Goal: Find specific page/section: Find specific page/section

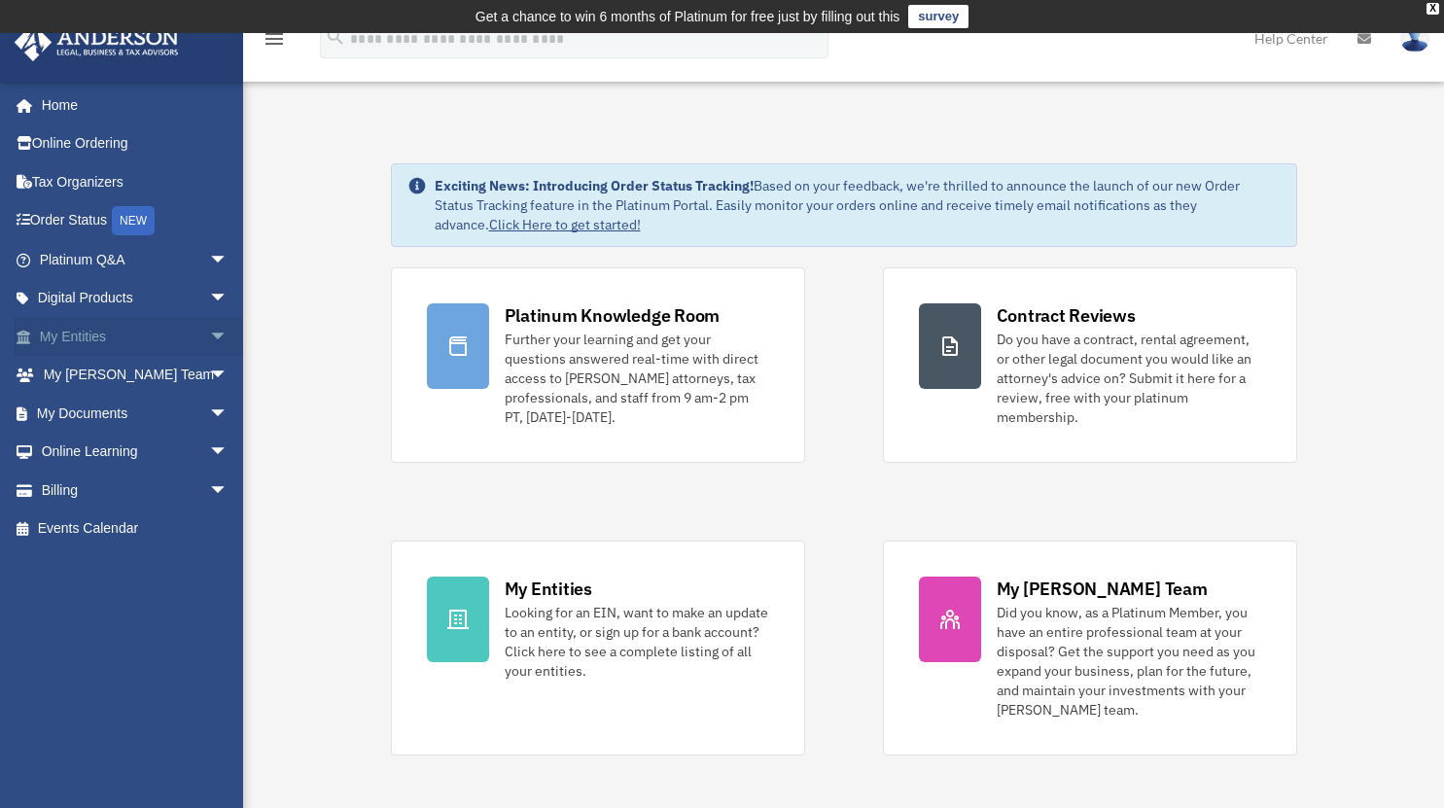
click at [209, 347] on span "arrow_drop_down" at bounding box center [228, 337] width 39 height 40
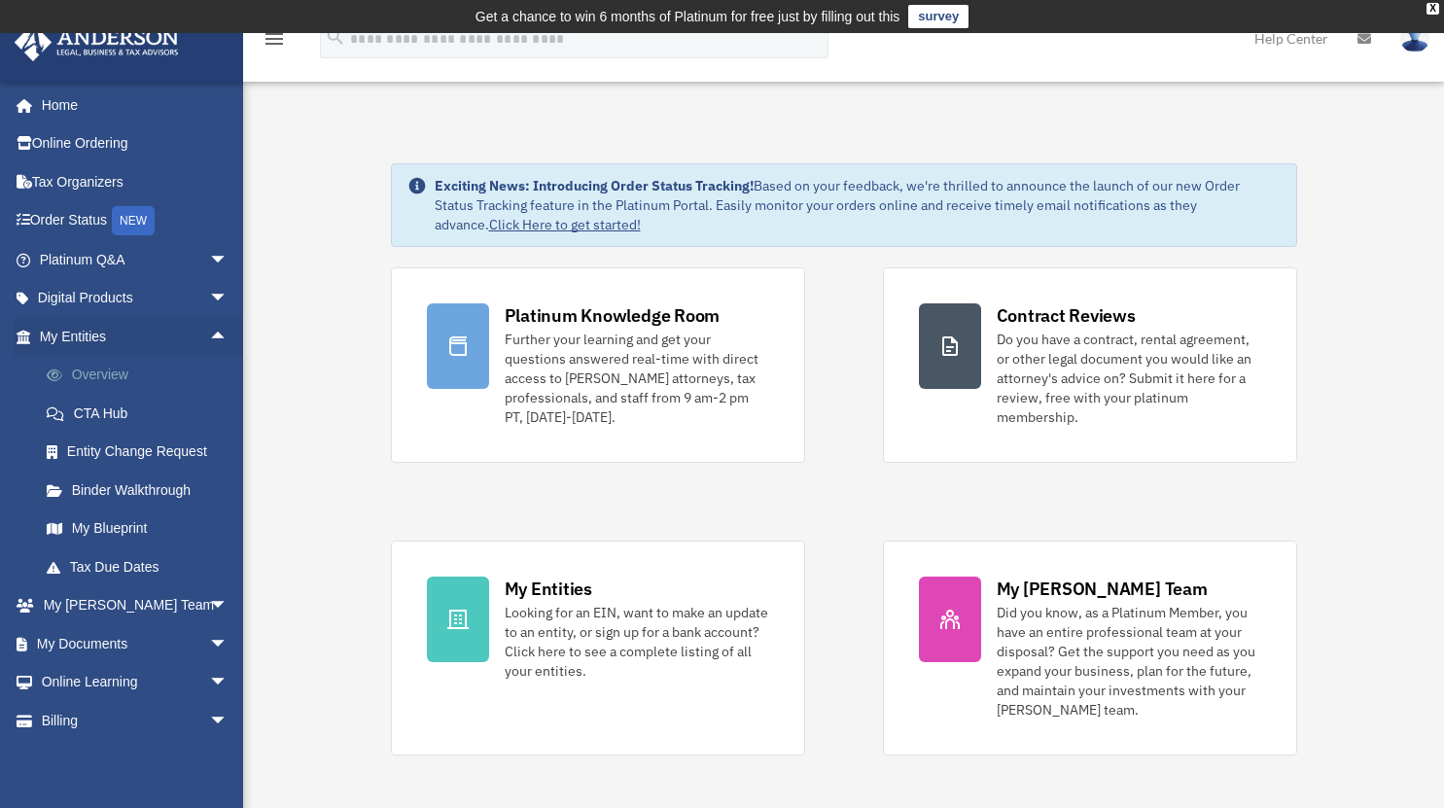
click at [96, 370] on link "Overview" at bounding box center [142, 375] width 230 height 39
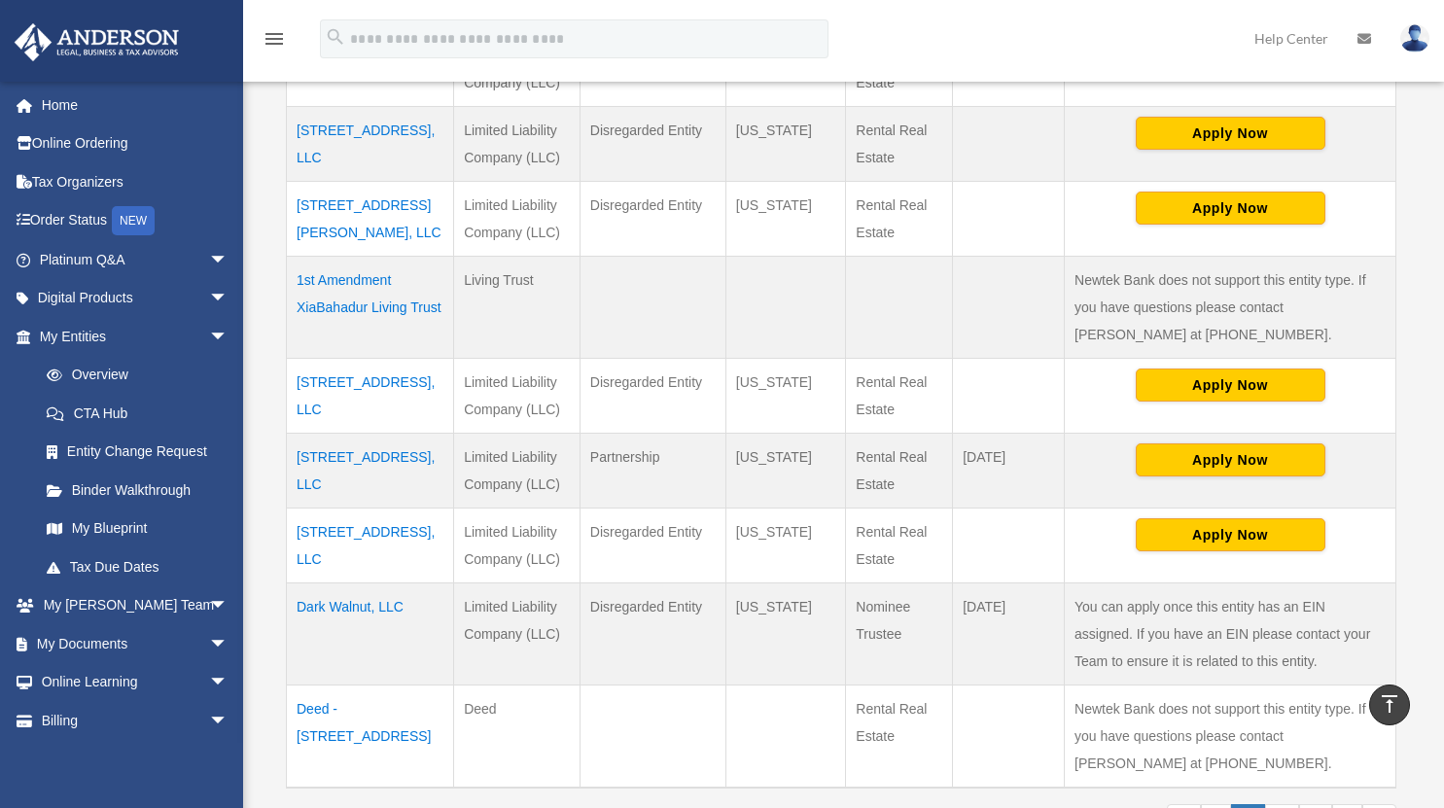
scroll to position [649, 0]
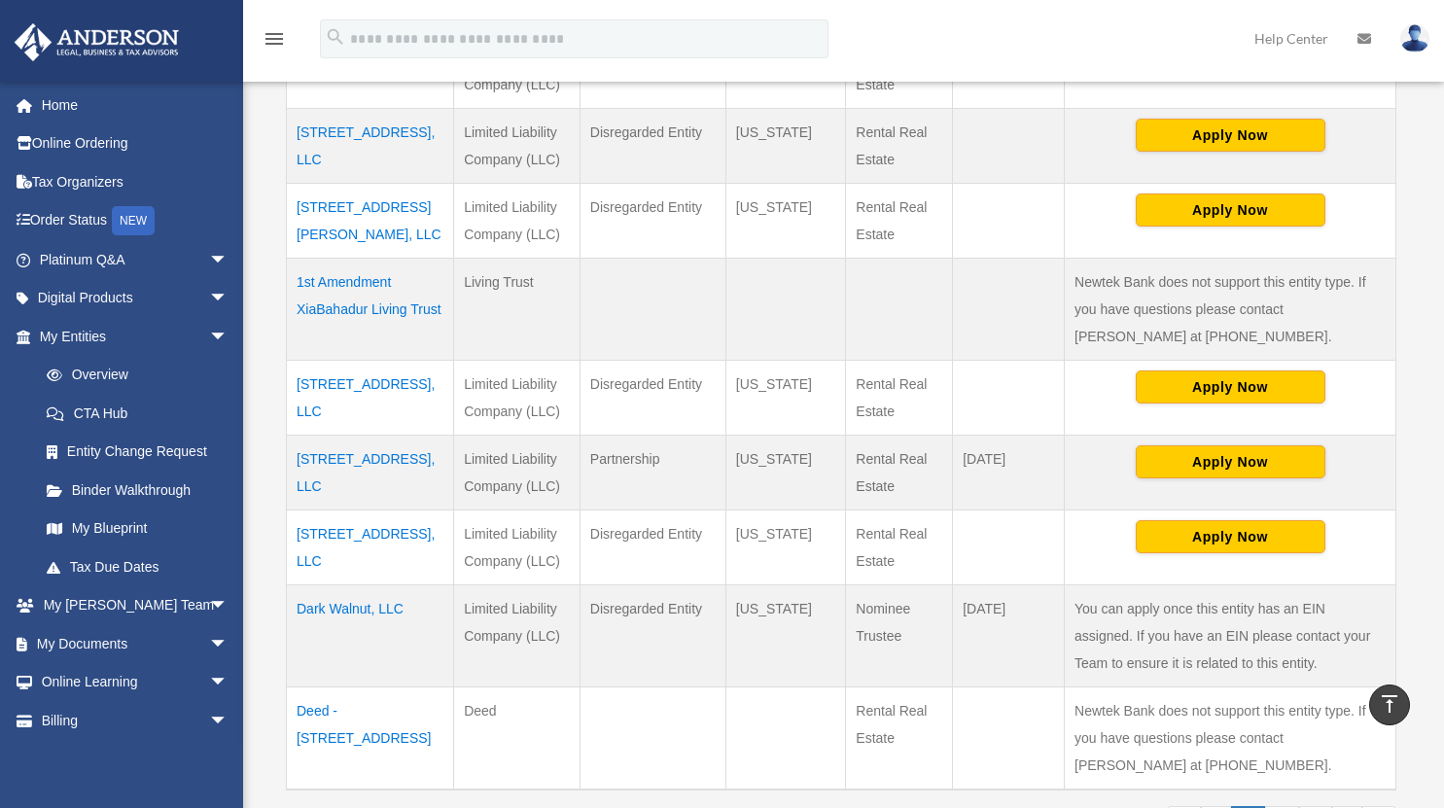
click at [344, 309] on td "1st Amendment XiaBahadur Living Trust" at bounding box center [370, 310] width 167 height 102
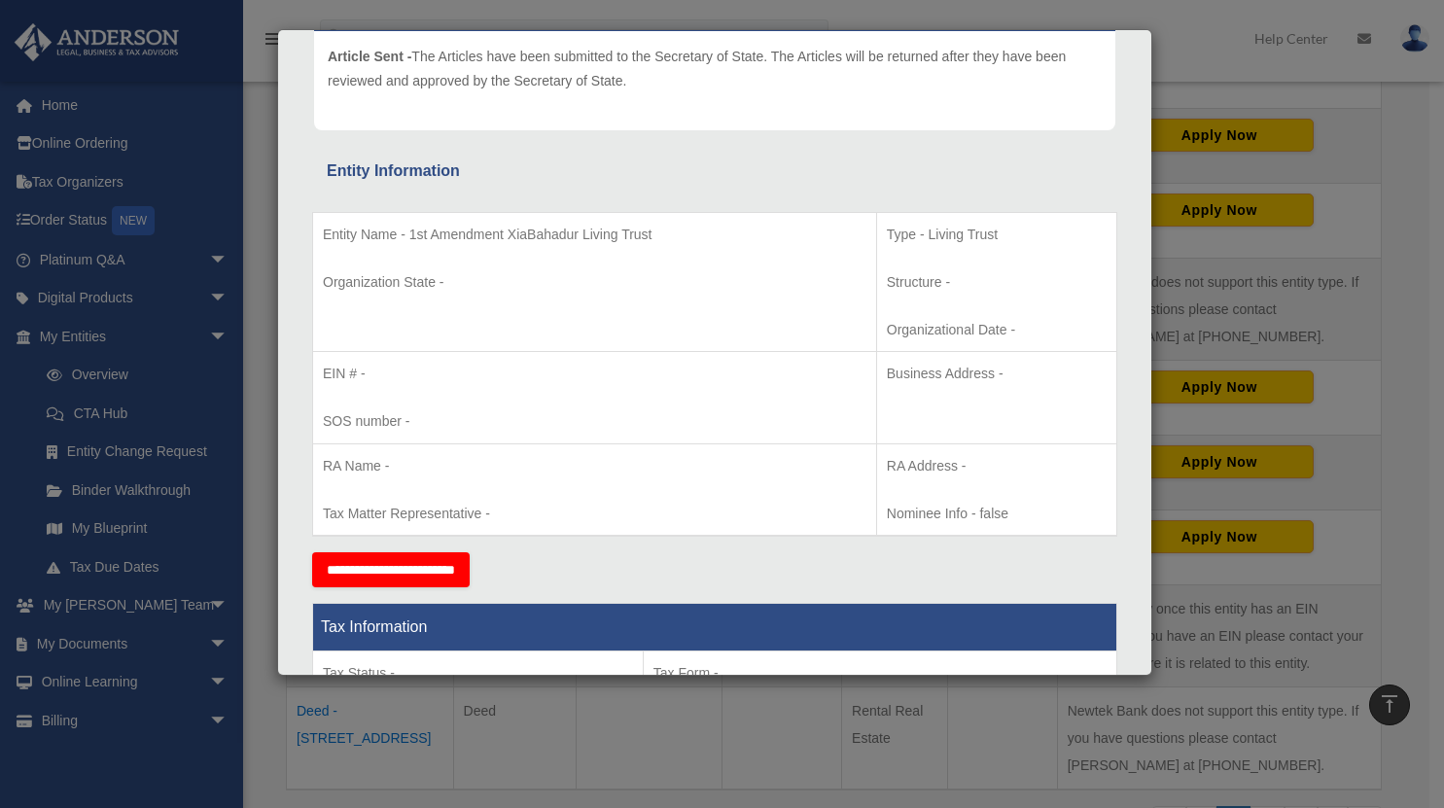
scroll to position [257, 0]
